Goal: Task Accomplishment & Management: Complete application form

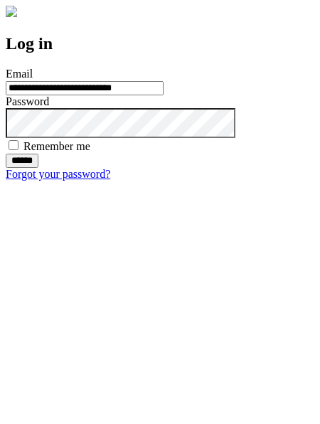
type input "**********"
click at [38, 168] on input "******" at bounding box center [22, 161] width 33 height 14
